Goal: Check status: Check status

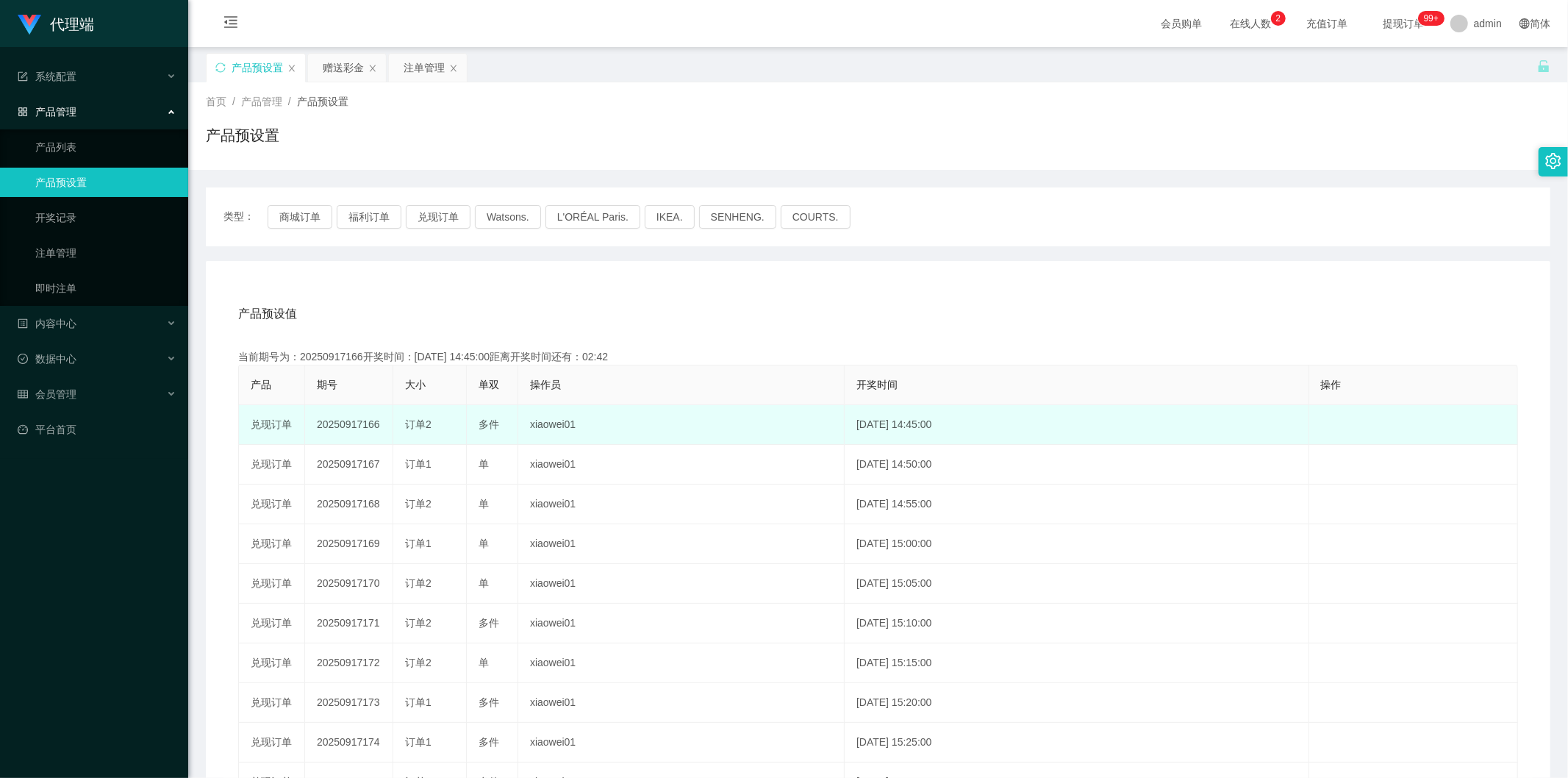
click at [347, 423] on td "20250917166" at bounding box center [349, 425] width 88 height 39
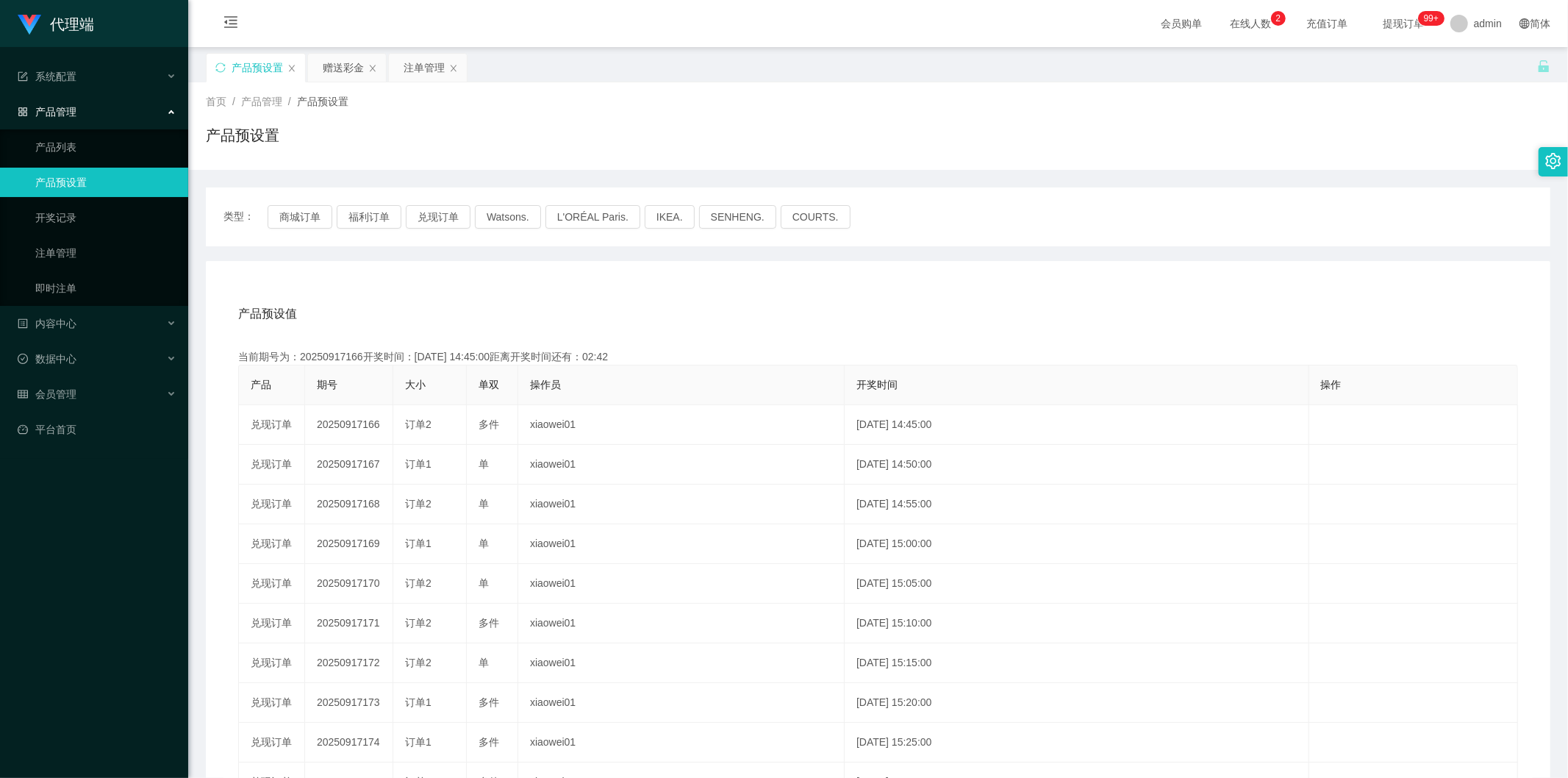
copy td "20250917166"
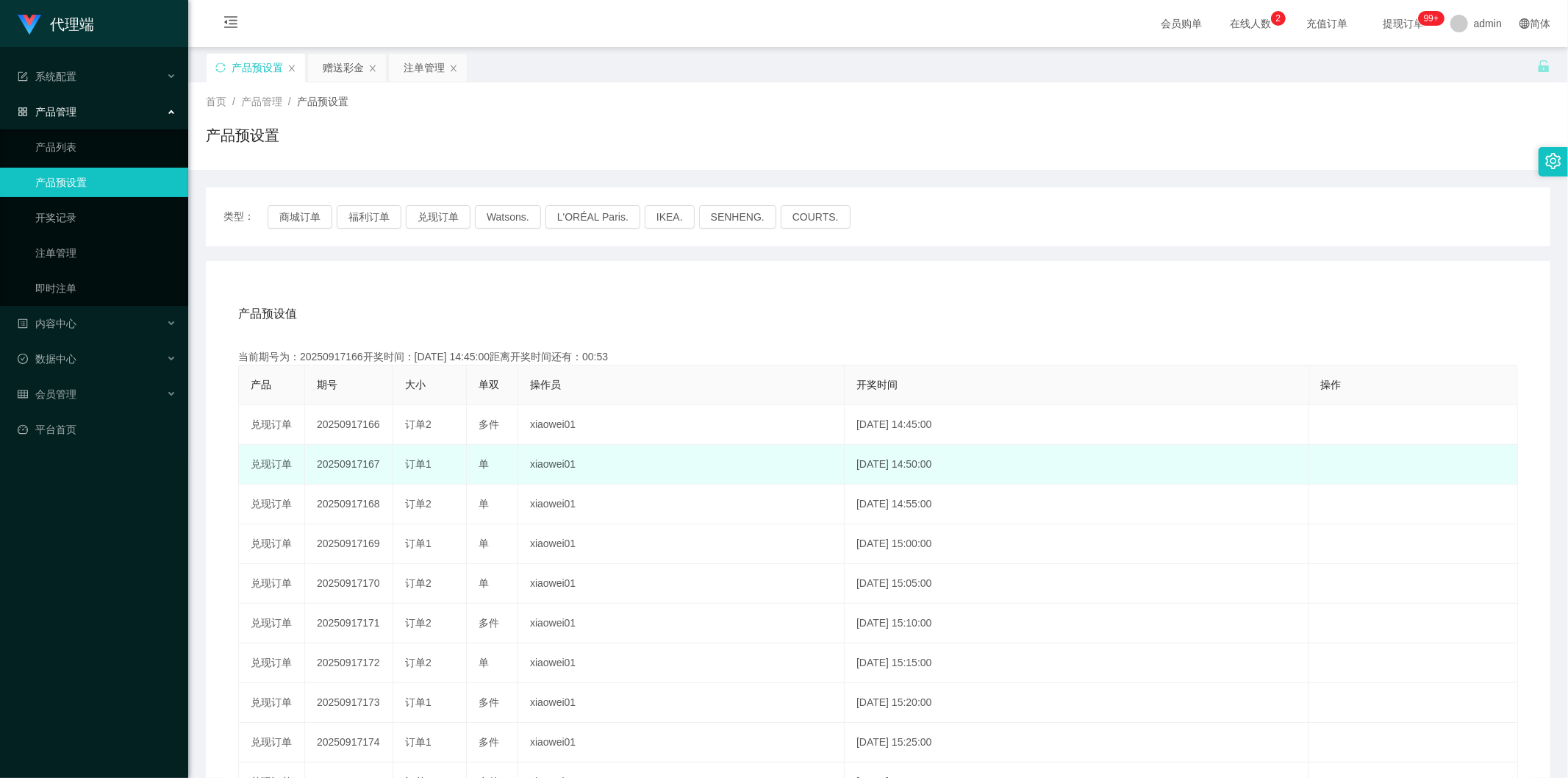
drag, startPoint x: 363, startPoint y: 597, endPoint x: 362, endPoint y: 456, distance: 141.0
click at [363, 597] on td "20250917170" at bounding box center [349, 583] width 88 height 39
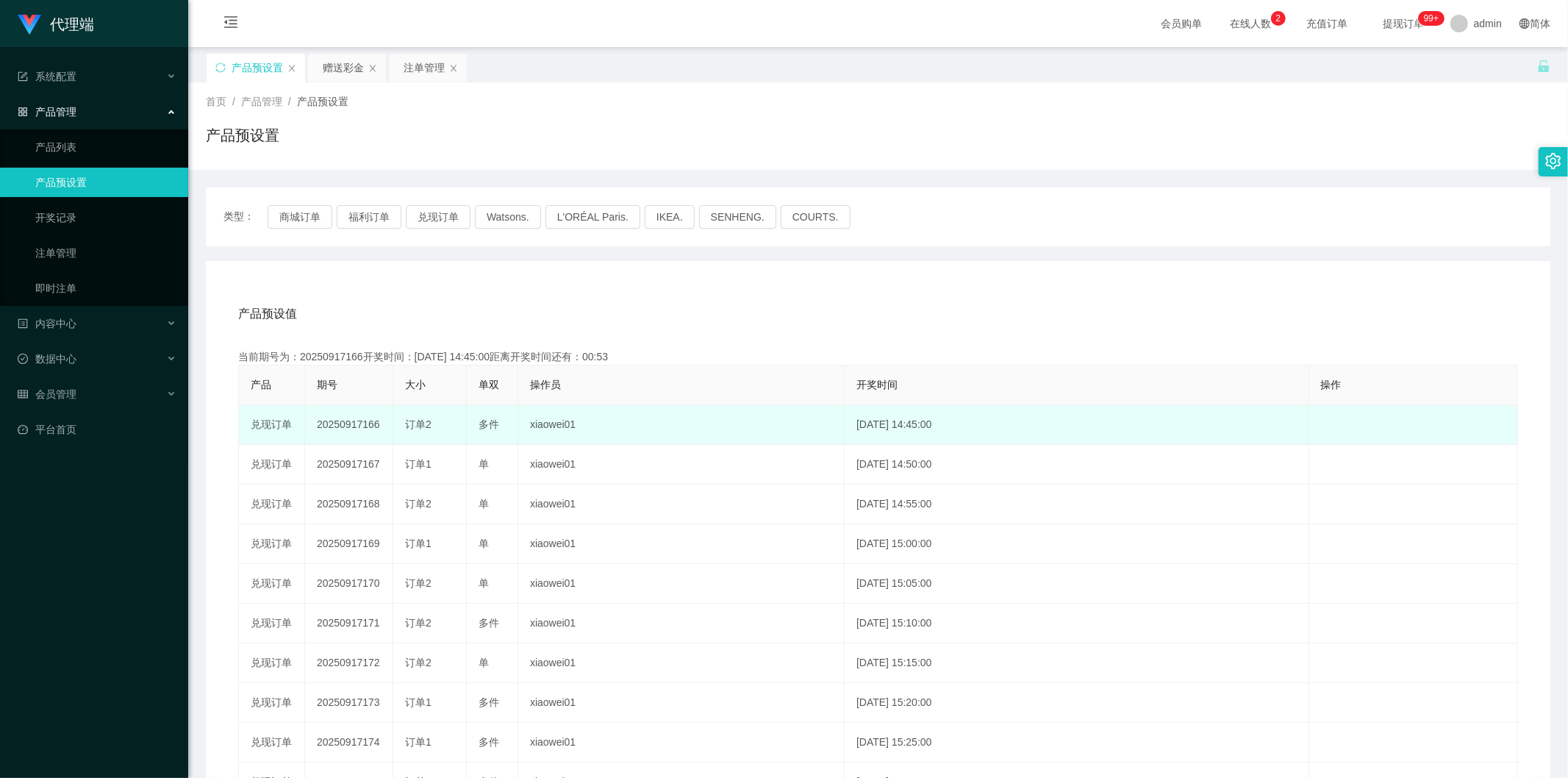
click at [362, 438] on td "20250917166" at bounding box center [349, 425] width 88 height 39
click at [362, 429] on td "20250917166" at bounding box center [349, 425] width 88 height 39
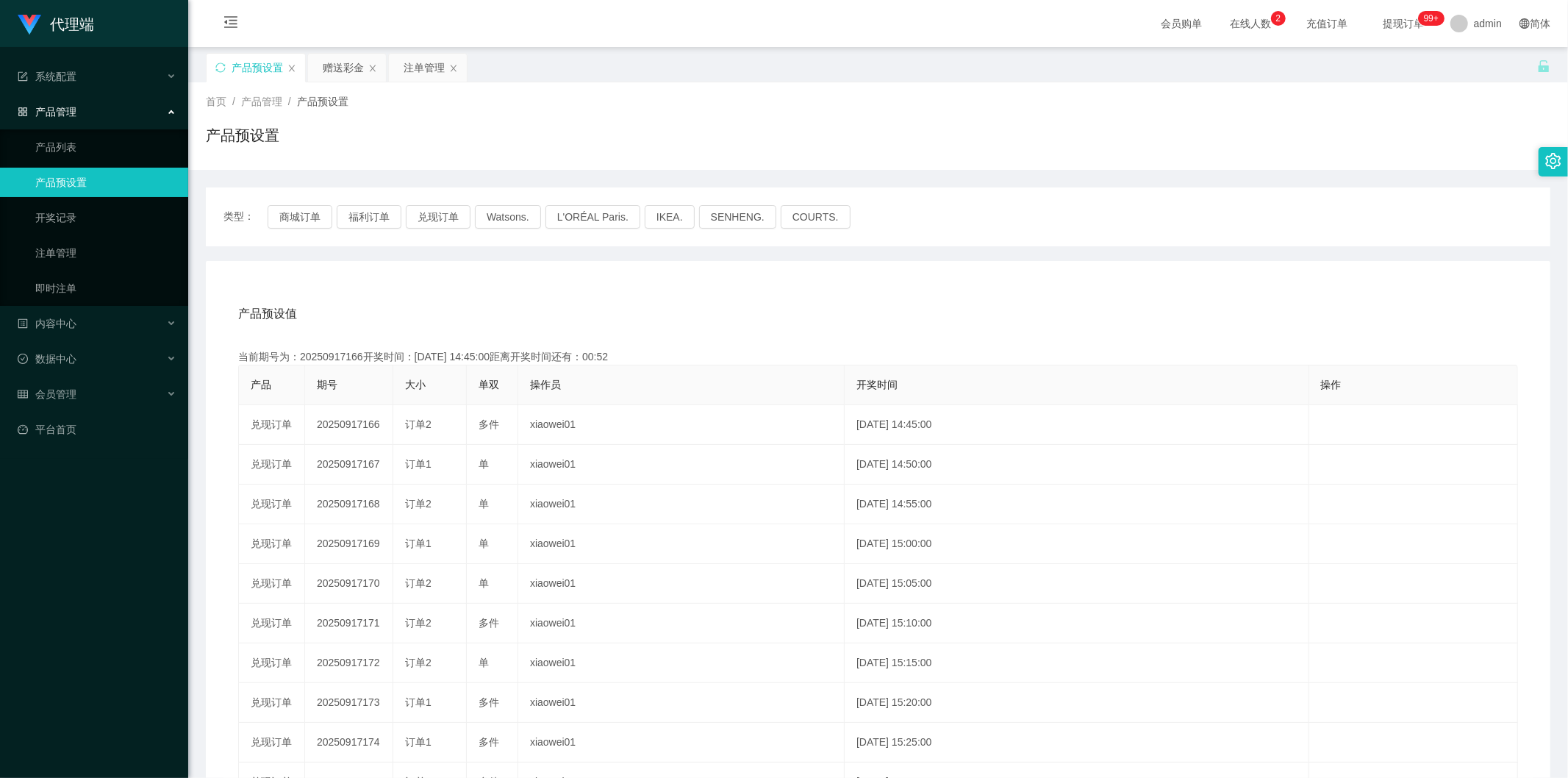
copy td "20250917166"
click at [333, 69] on div "赠送彩金" at bounding box center [343, 67] width 41 height 28
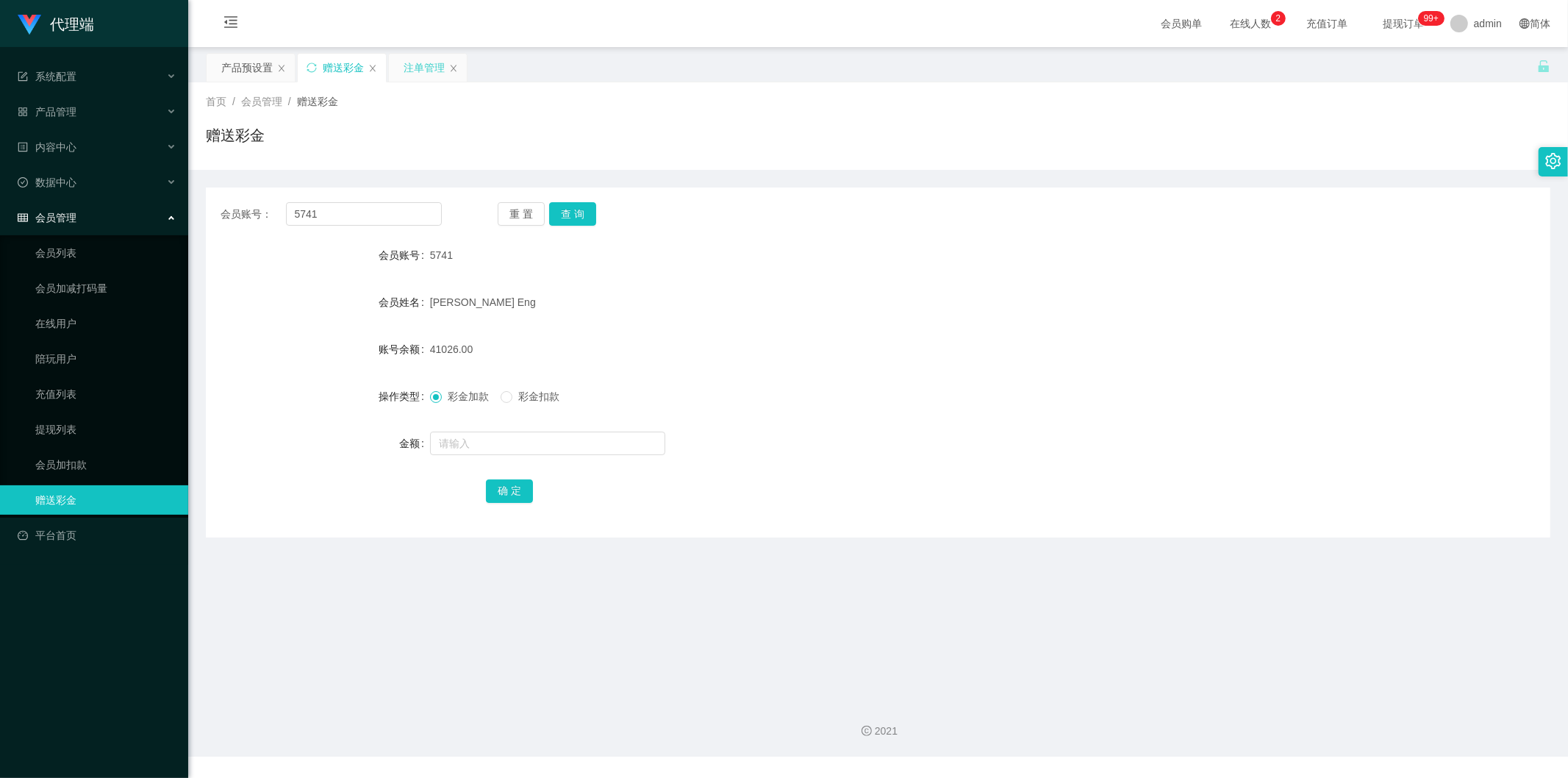
click at [421, 71] on div "注单管理" at bounding box center [424, 67] width 41 height 28
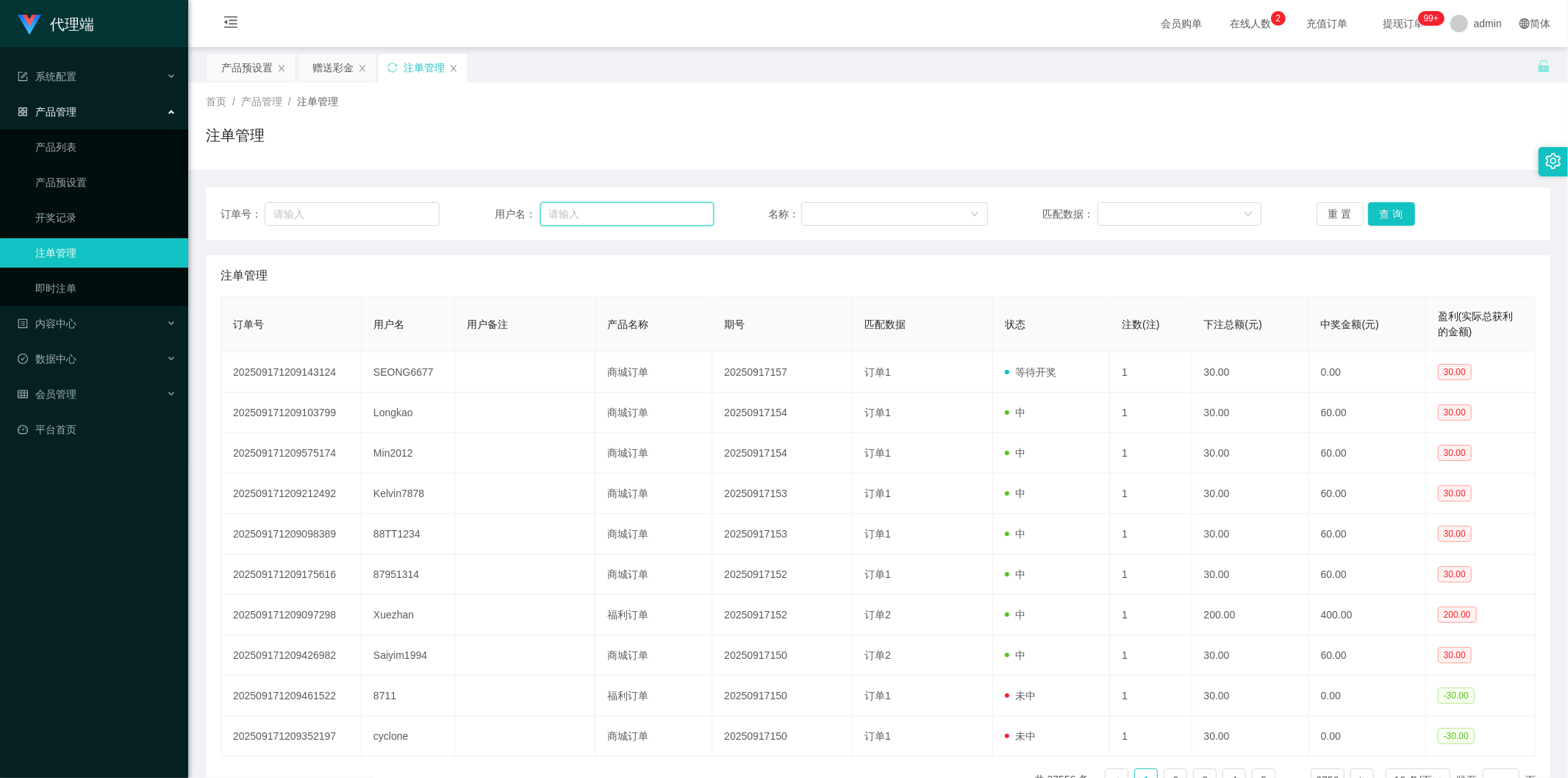
click at [595, 217] on input "text" at bounding box center [628, 214] width 173 height 24
type input "5741"
click at [1393, 208] on button "查 询" at bounding box center [1392, 214] width 47 height 24
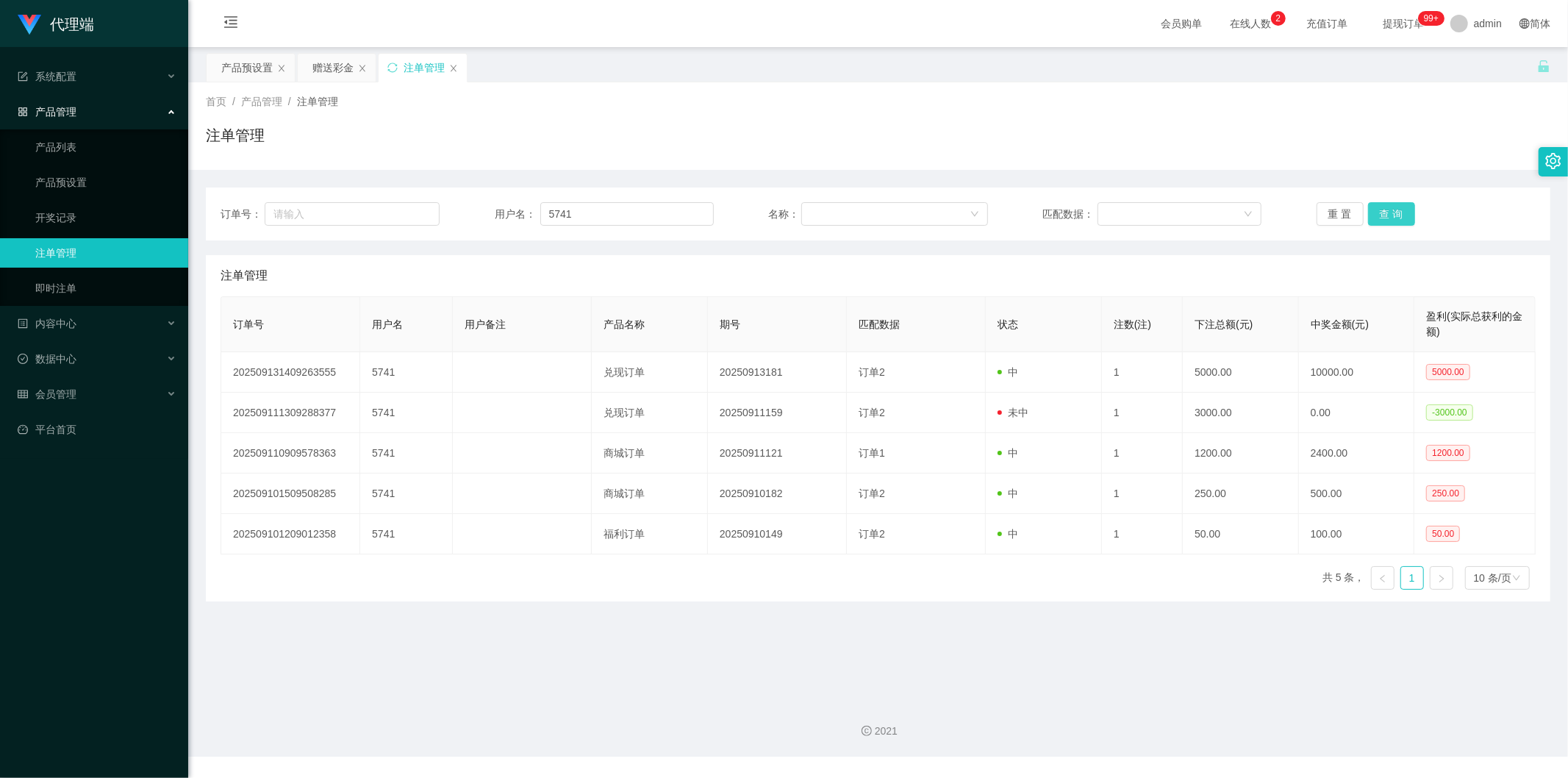
click at [1393, 208] on button "查 询" at bounding box center [1392, 214] width 47 height 24
click at [1391, 215] on button "查 询" at bounding box center [1392, 214] width 47 height 24
